Goal: Check status: Check status

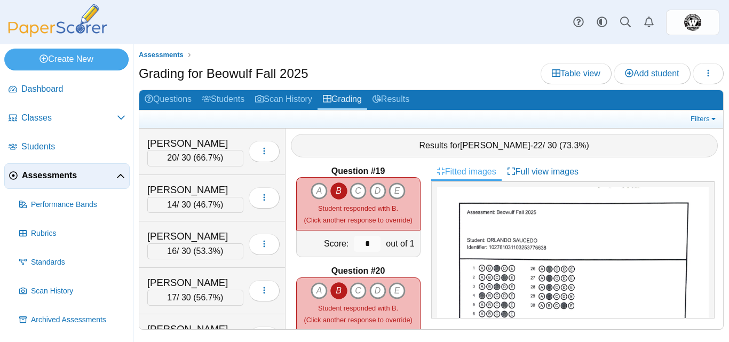
click at [76, 183] on link "Assessments" at bounding box center [66, 176] width 125 height 26
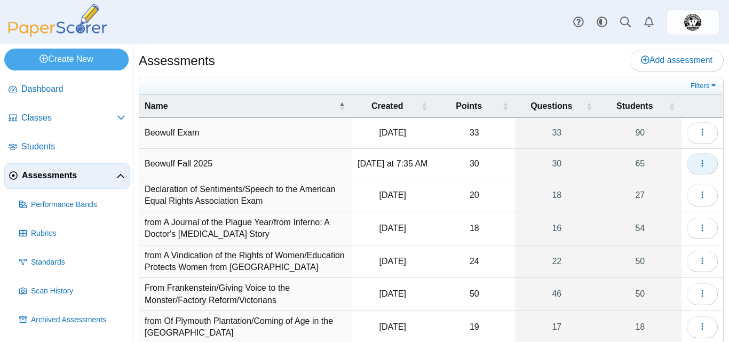
click at [703, 161] on button "button" at bounding box center [702, 163] width 31 height 21
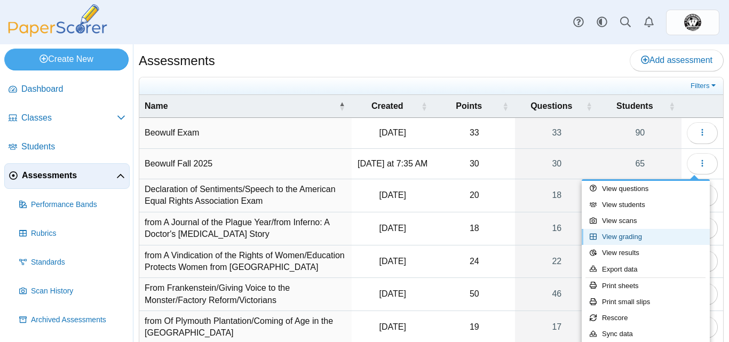
click at [639, 233] on link "View grading" at bounding box center [646, 237] width 128 height 16
